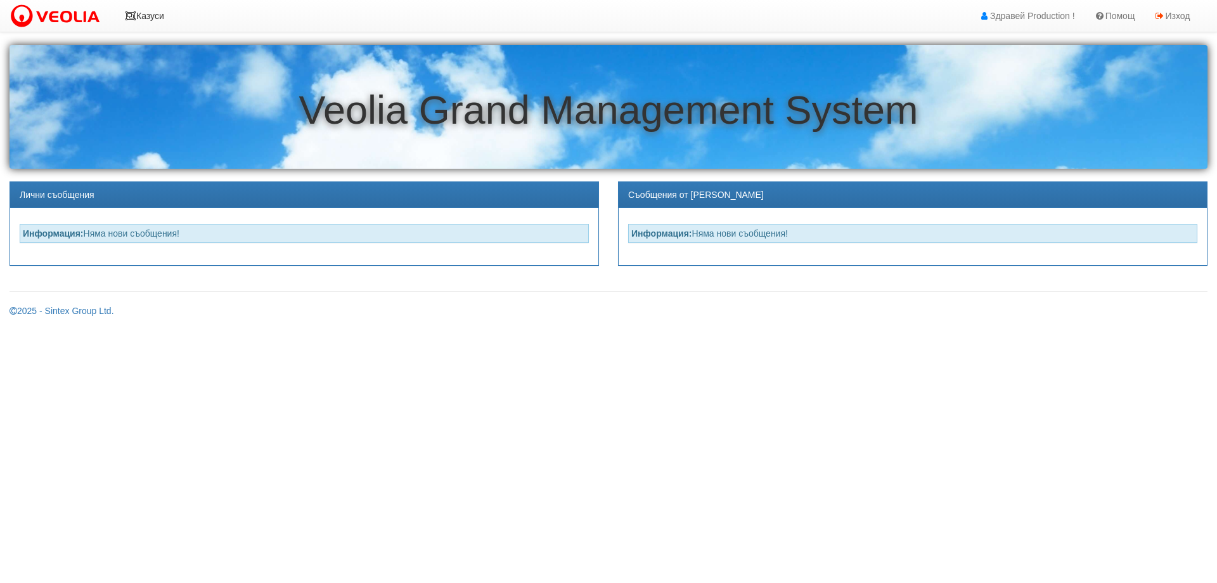
click at [144, 14] on link "Казуси" at bounding box center [144, 16] width 58 height 32
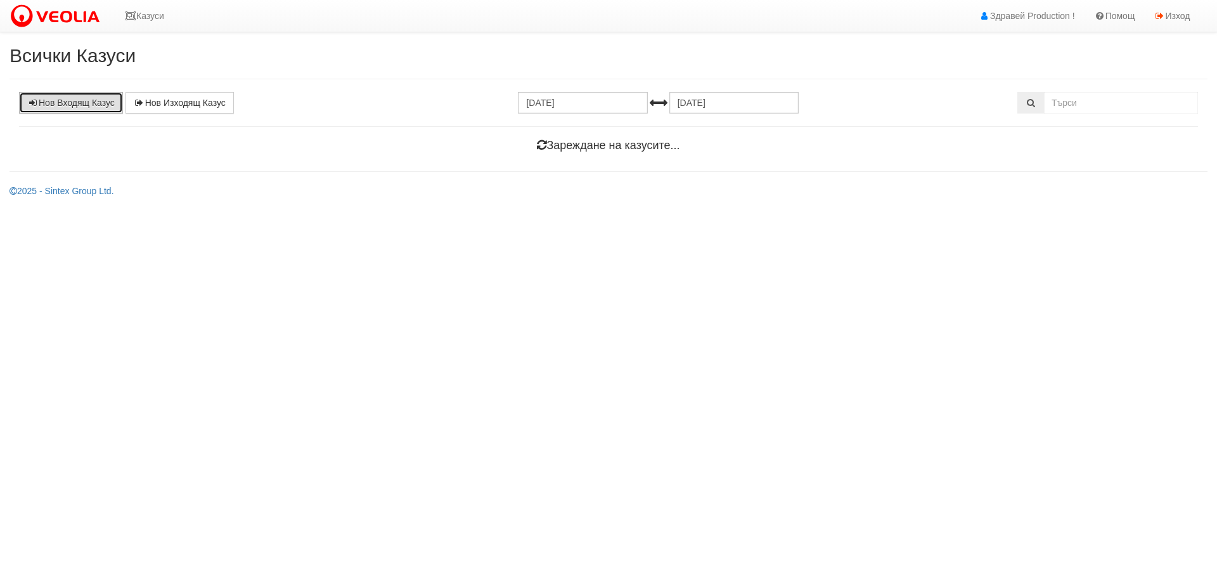
click at [58, 103] on link "Нов Входящ Казус" at bounding box center [71, 103] width 104 height 22
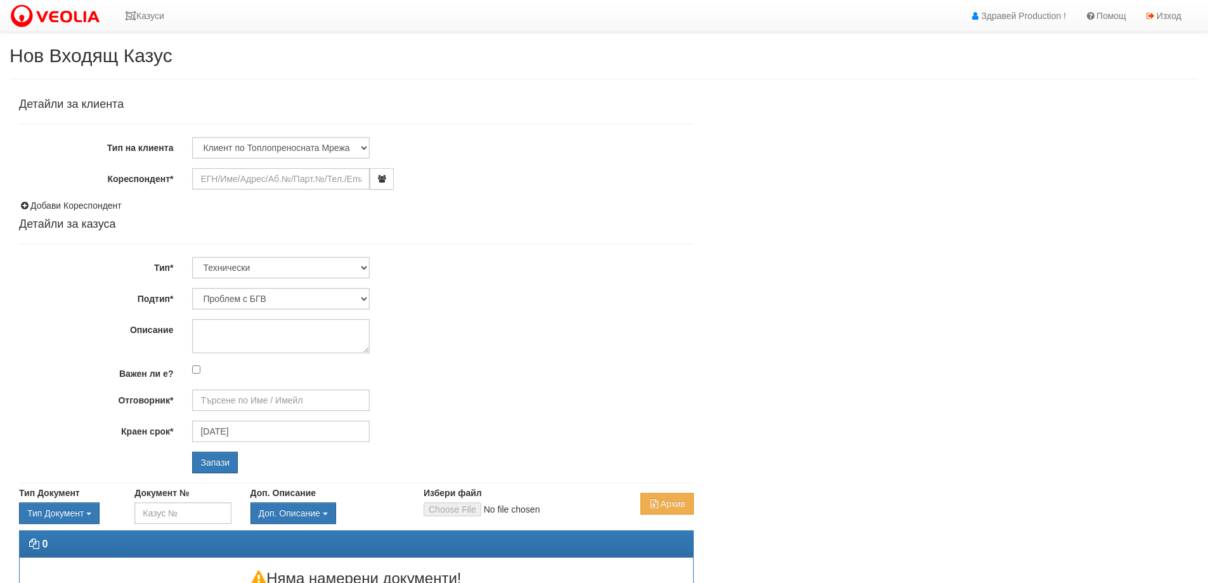
type input "[PERSON_NAME] - Технически"
click at [217, 175] on input "Кореспондент*" at bounding box center [281, 179] width 178 height 22
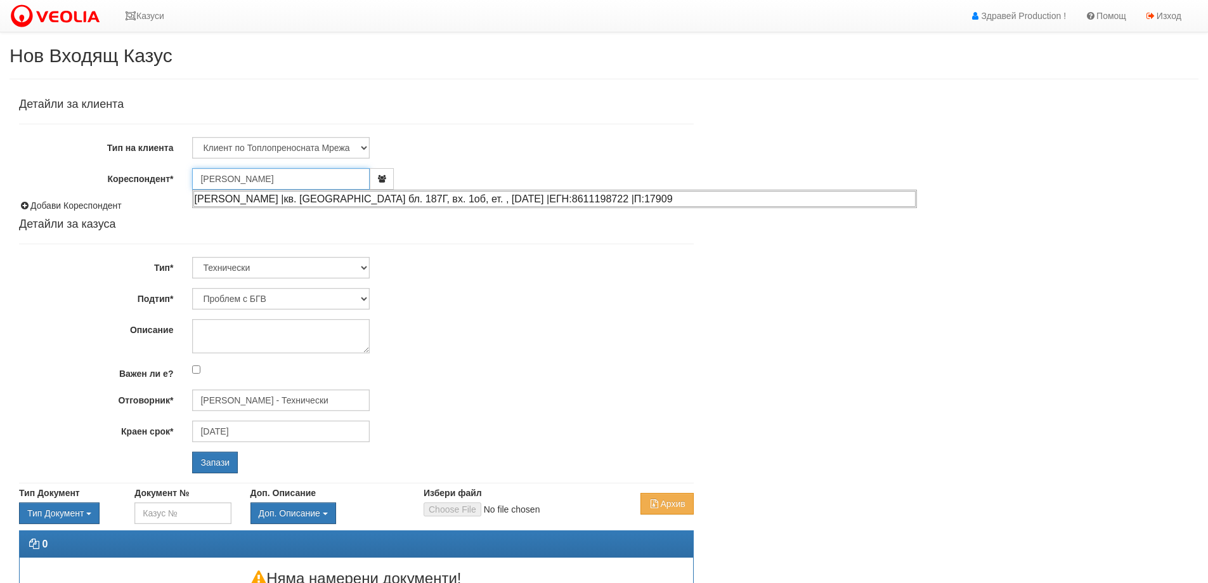
click at [332, 200] on div "ДИЯН ВАЛЕНТИНОВ БОРИСОВ |кв. Трошево бл. 187Г, вх. 1об, ет. , ап. 4 |ЕГН:861119…" at bounding box center [554, 199] width 722 height 16
type input "[DEMOGRAPHIC_DATA][PERSON_NAME]"
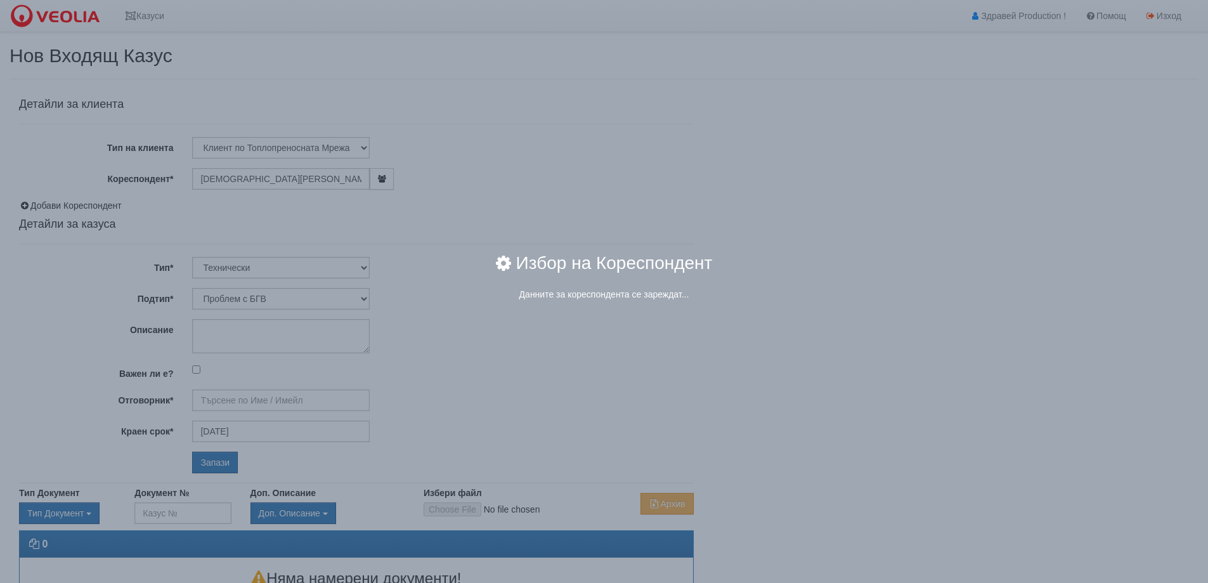
type input "[PERSON_NAME] - Технически"
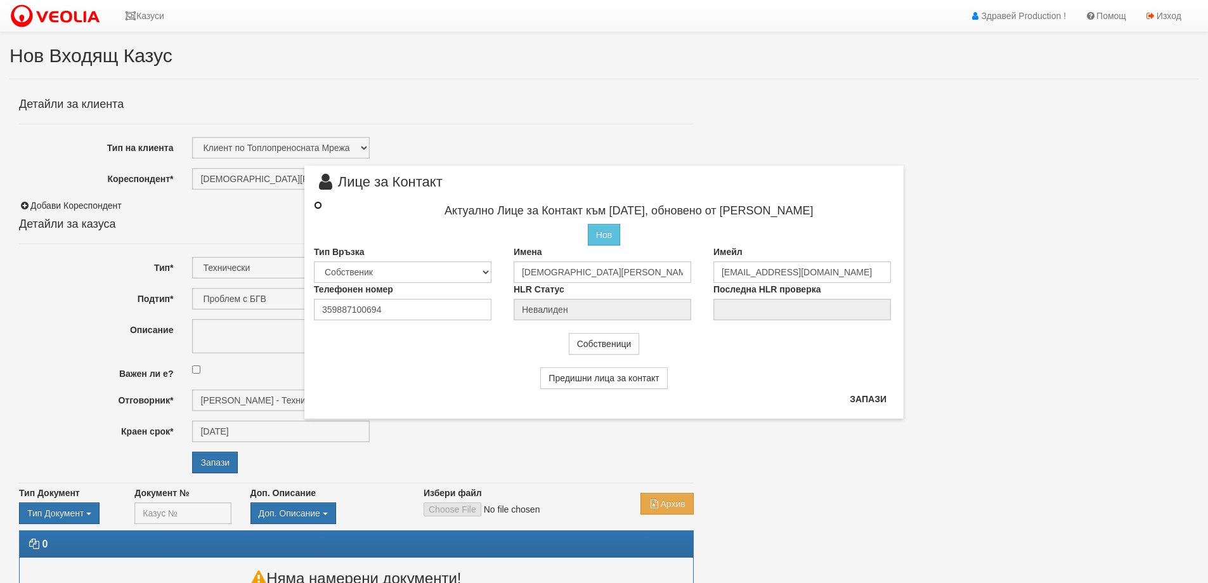
click at [317, 205] on input "radio" at bounding box center [318, 205] width 8 height 8
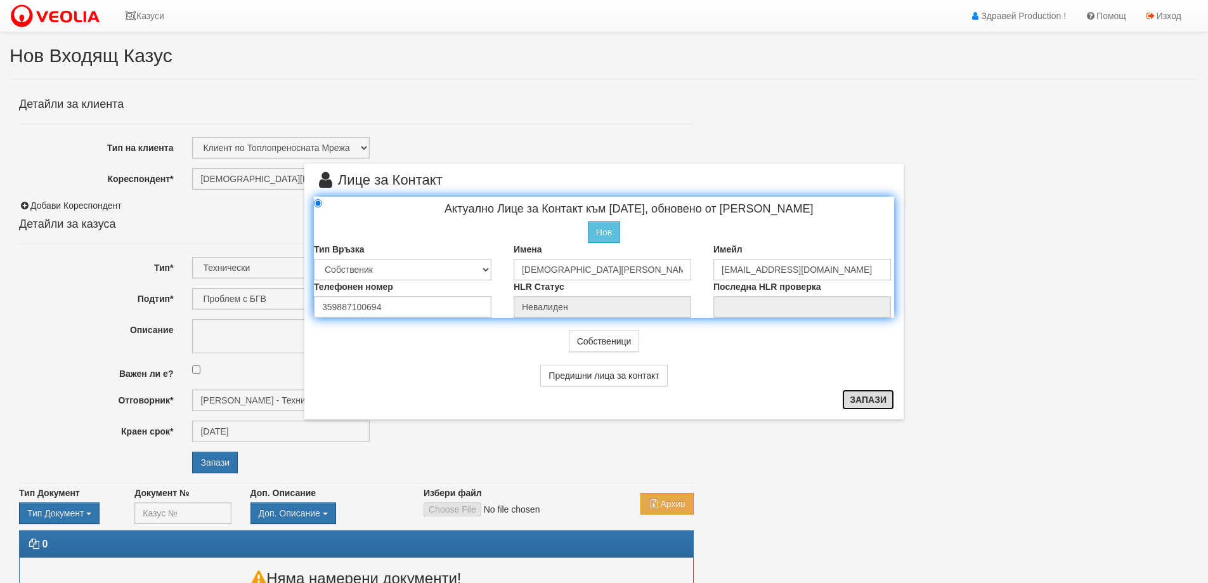
click at [864, 401] on button "Запази" at bounding box center [868, 399] width 52 height 20
radio input "true"
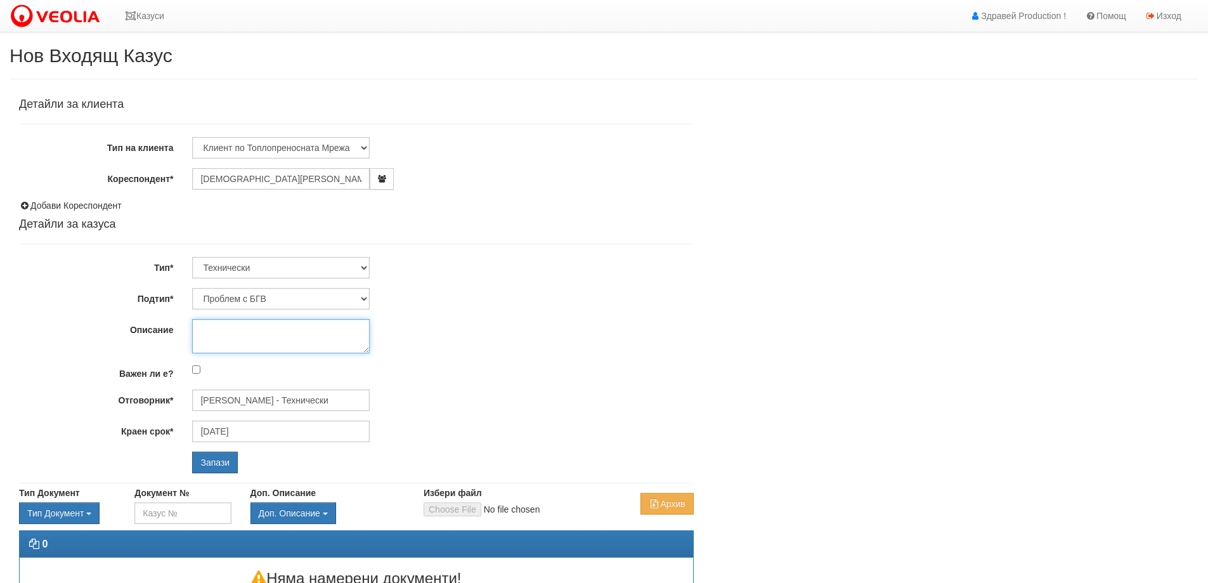
click at [212, 327] on textarea "Описание" at bounding box center [281, 336] width 178 height 34
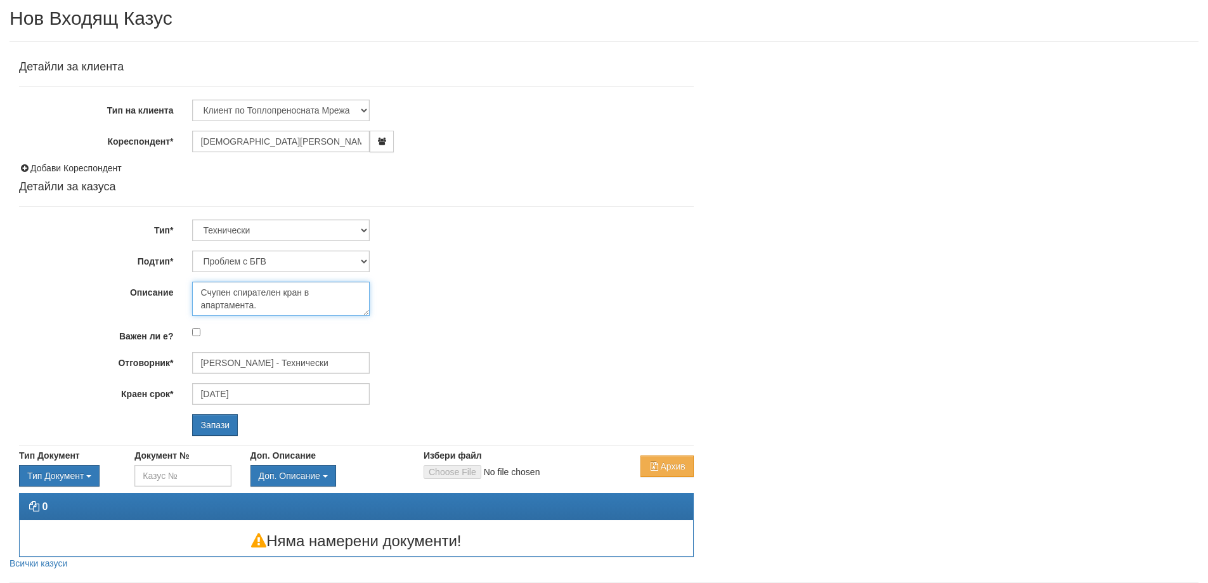
scroll to position [72, 0]
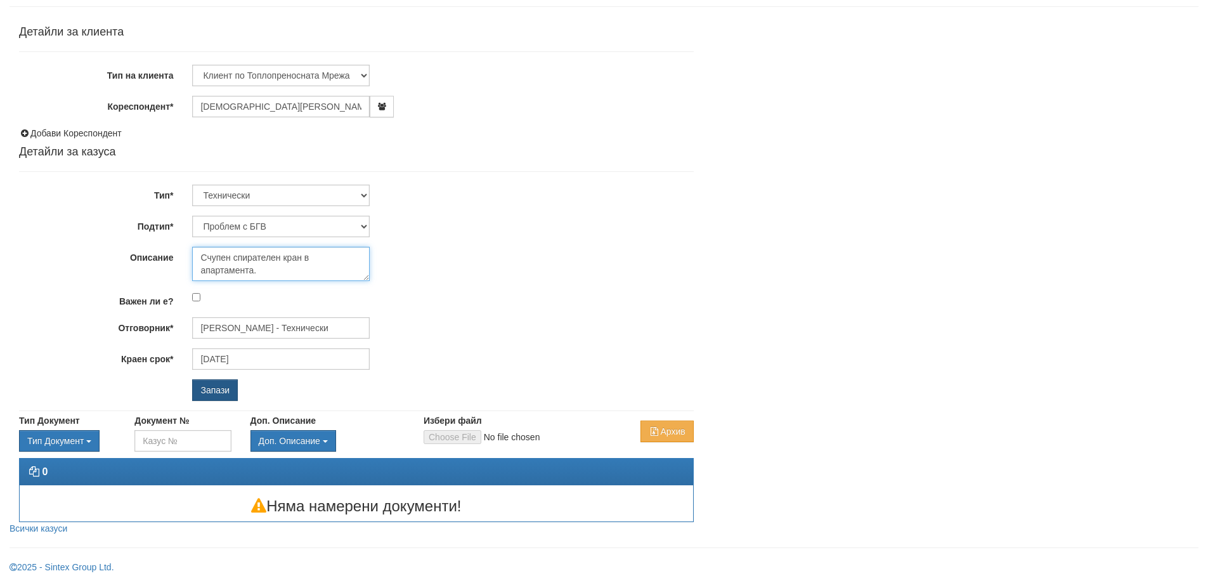
type textarea "Счупен спирателен кран в апартамента."
click at [209, 386] on input "Запази" at bounding box center [215, 390] width 46 height 22
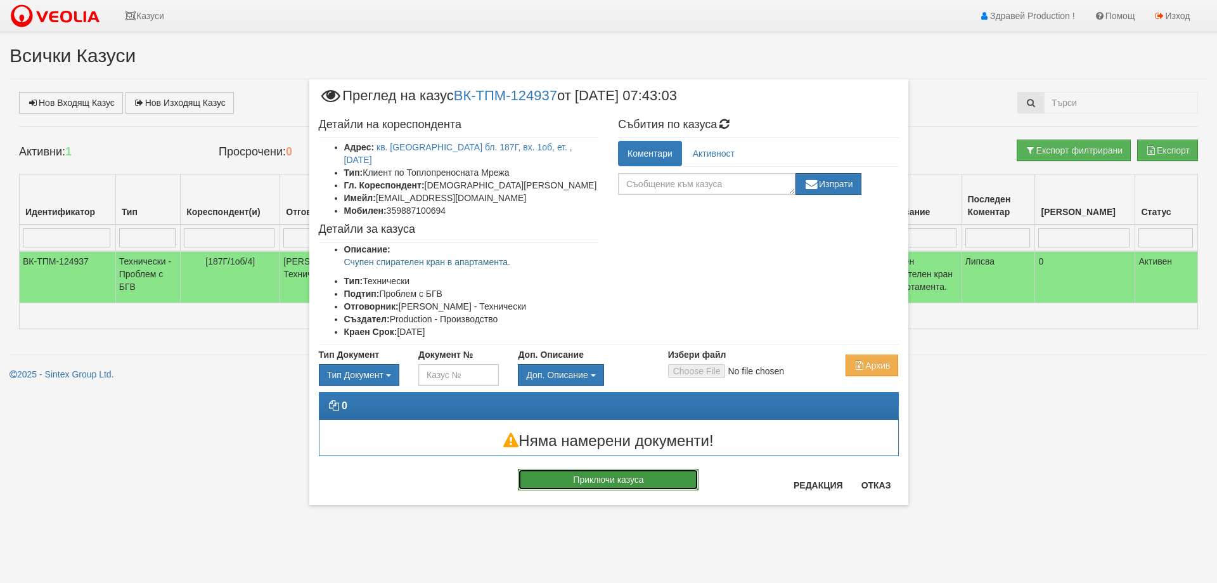
click at [635, 469] on button "Приключи казуса" at bounding box center [608, 480] width 181 height 22
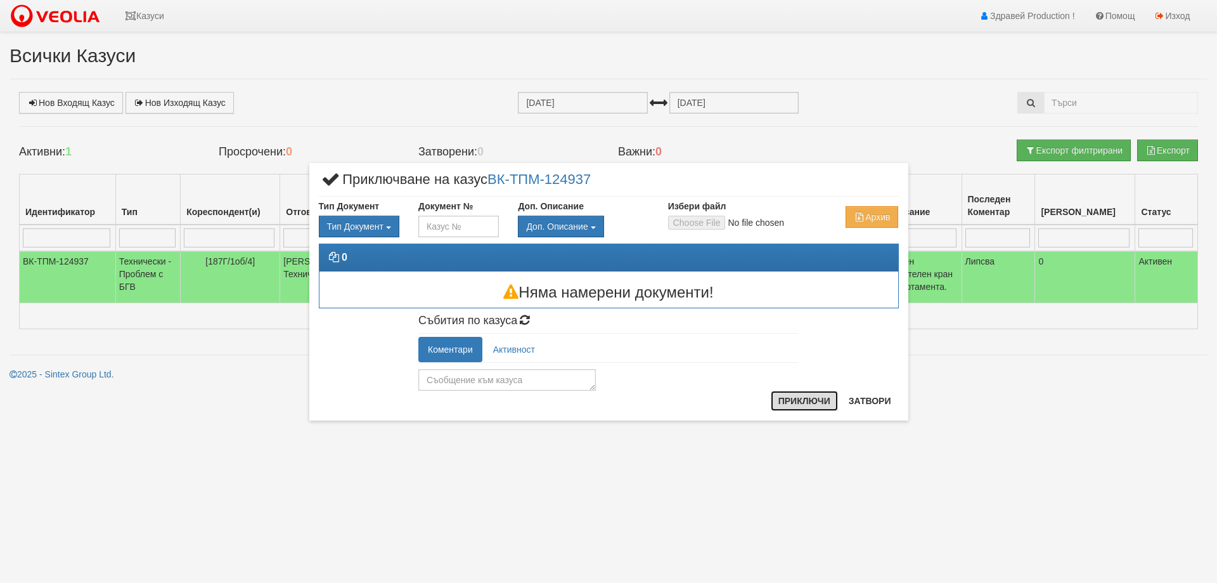
click at [798, 400] on button "Приключи" at bounding box center [804, 401] width 67 height 20
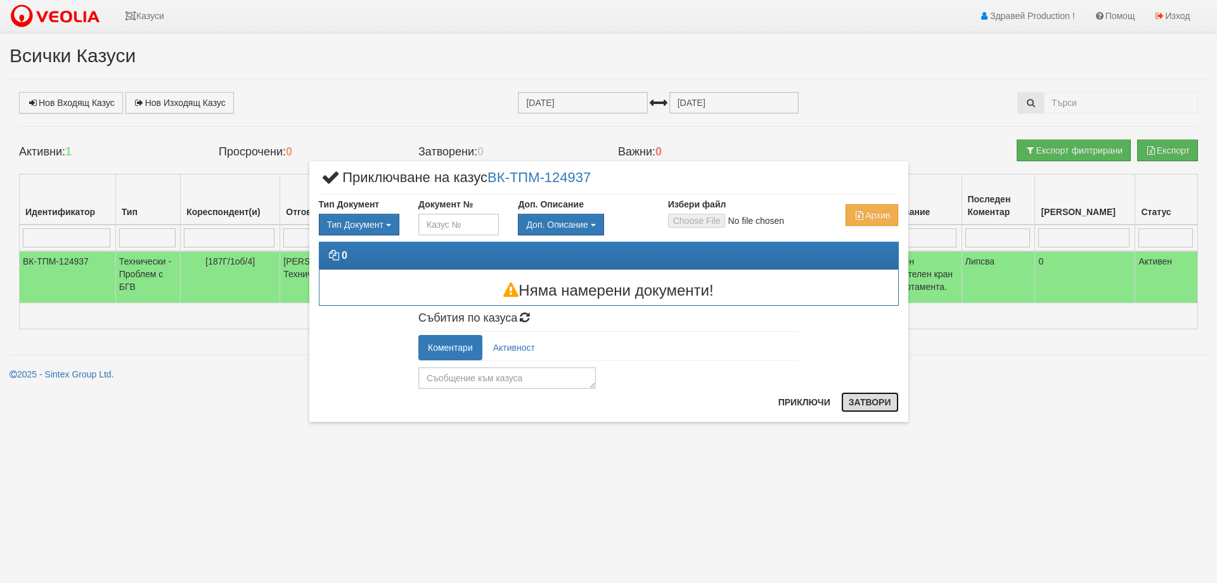
click at [867, 401] on button "Затвори" at bounding box center [870, 402] width 58 height 20
